Goal: Task Accomplishment & Management: Use online tool/utility

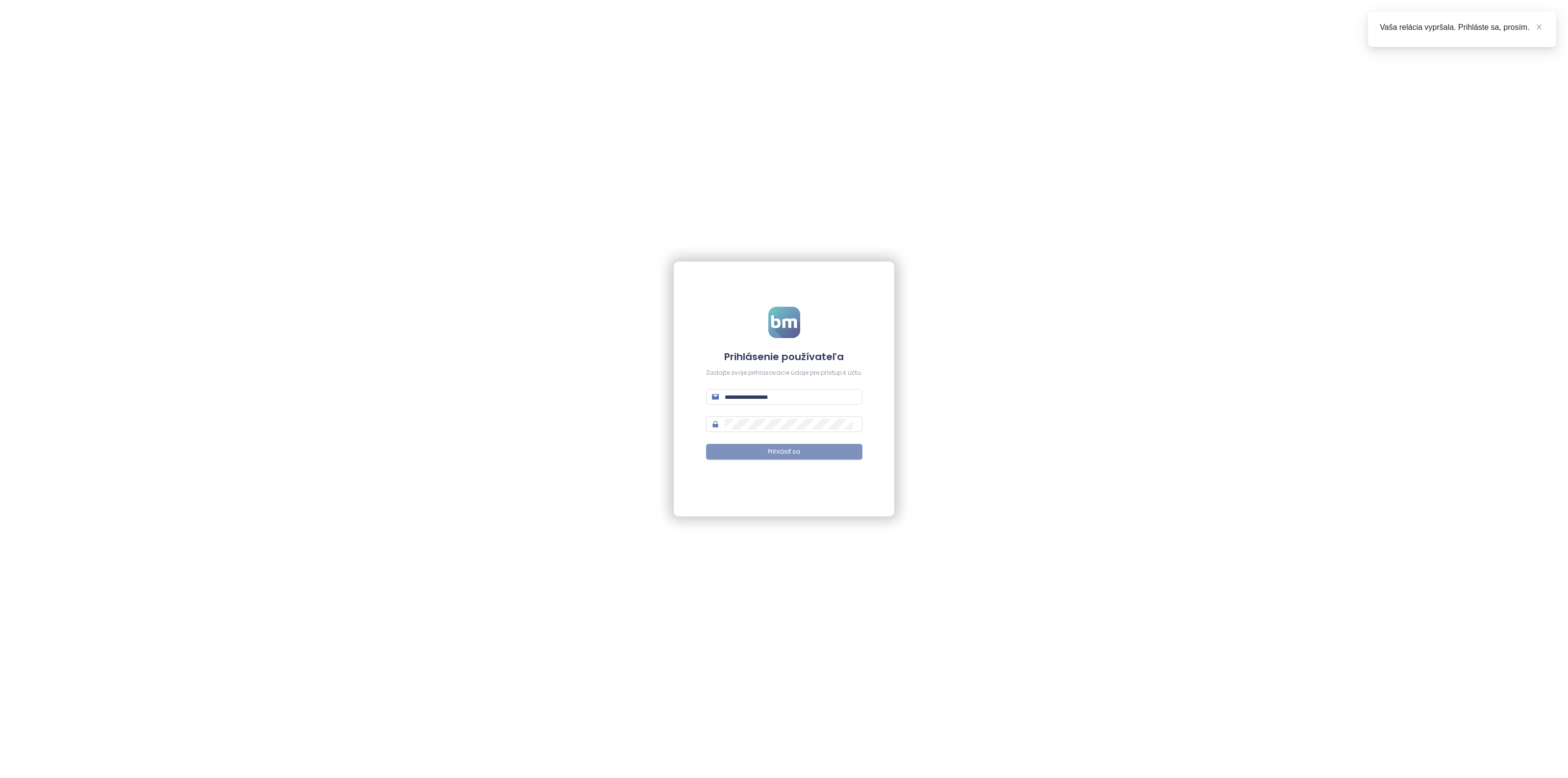
type input "**********"
click at [795, 449] on span "Prihlásiť sa" at bounding box center [783, 452] width 32 height 9
